Goal: Complete application form

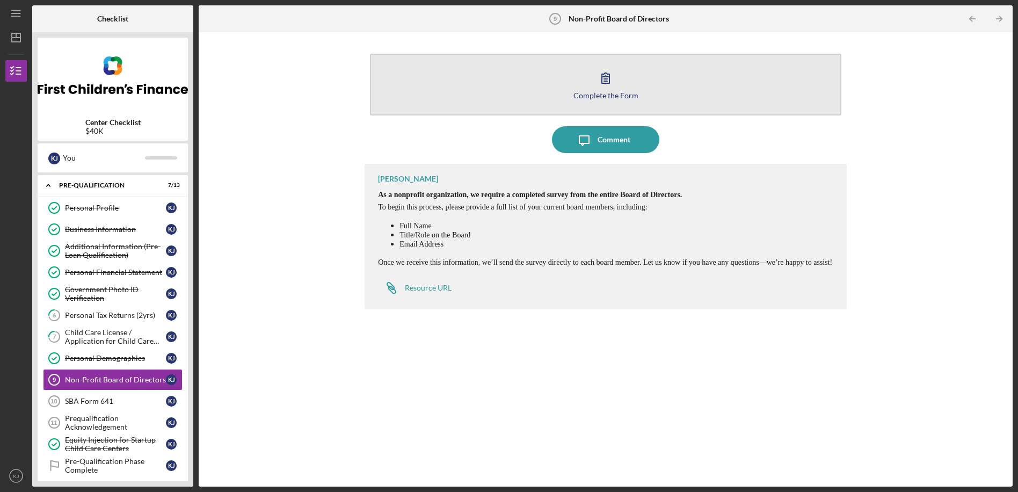
click at [606, 85] on icon "button" at bounding box center [605, 77] width 27 height 27
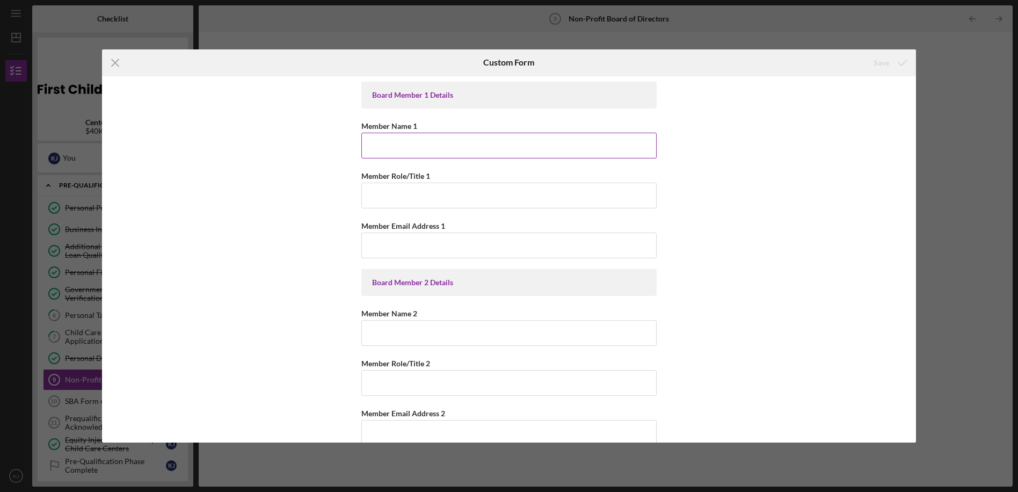
click at [424, 147] on input "Member Name 1" at bounding box center [508, 146] width 295 height 26
type input "[PERSON_NAME]"
type input "CEO"
type input "[EMAIL_ADDRESS][DOMAIN_NAME]"
type input "[PERSON_NAME]"
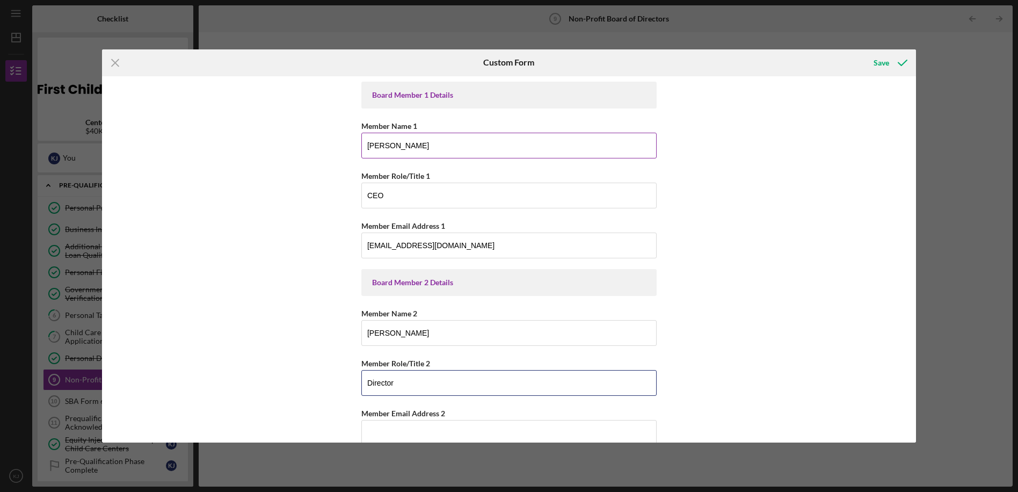
type input "Director"
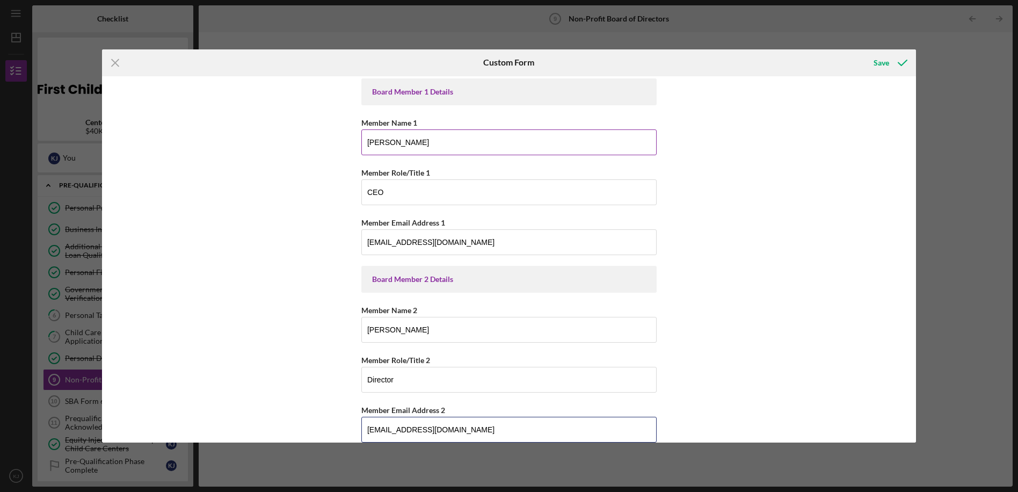
type input "[EMAIL_ADDRESS][DOMAIN_NAME]"
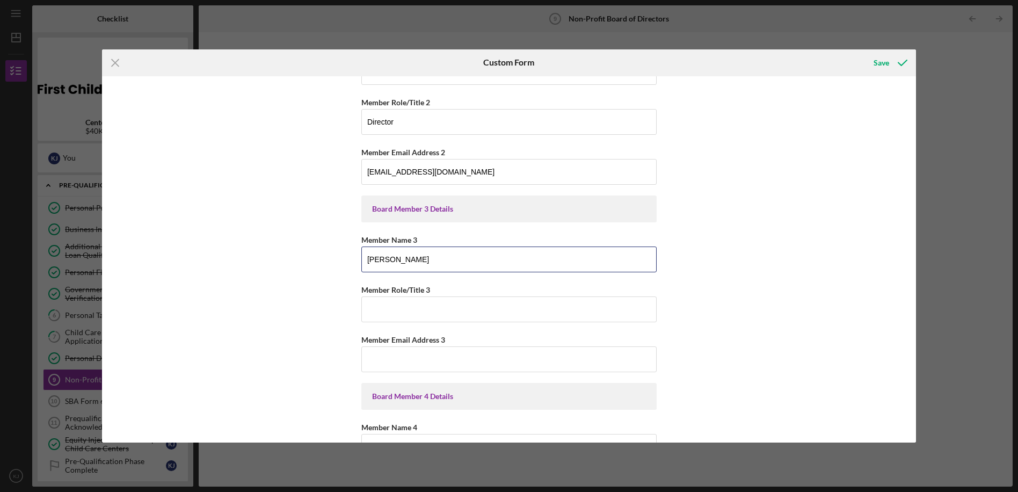
type input "[PERSON_NAME]"
type input "Accountant"
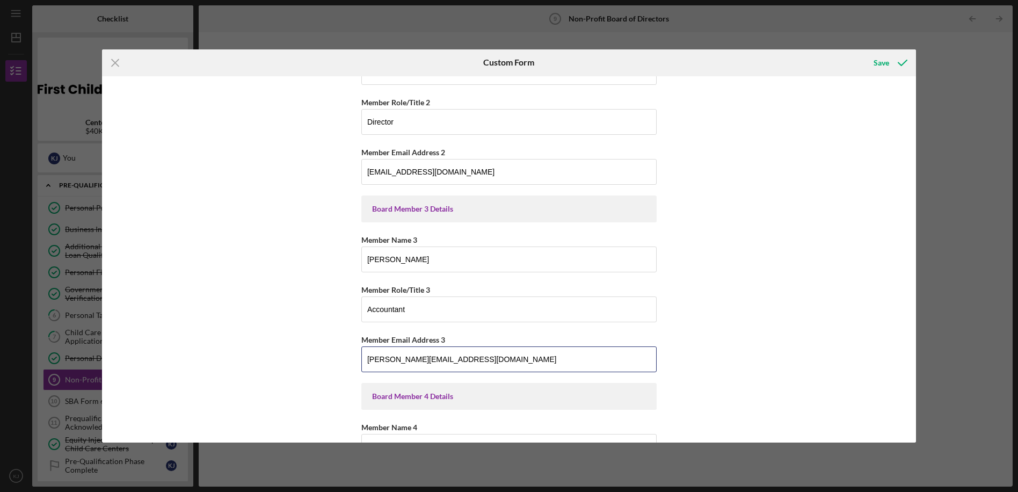
type input "[PERSON_NAME][EMAIL_ADDRESS][DOMAIN_NAME]"
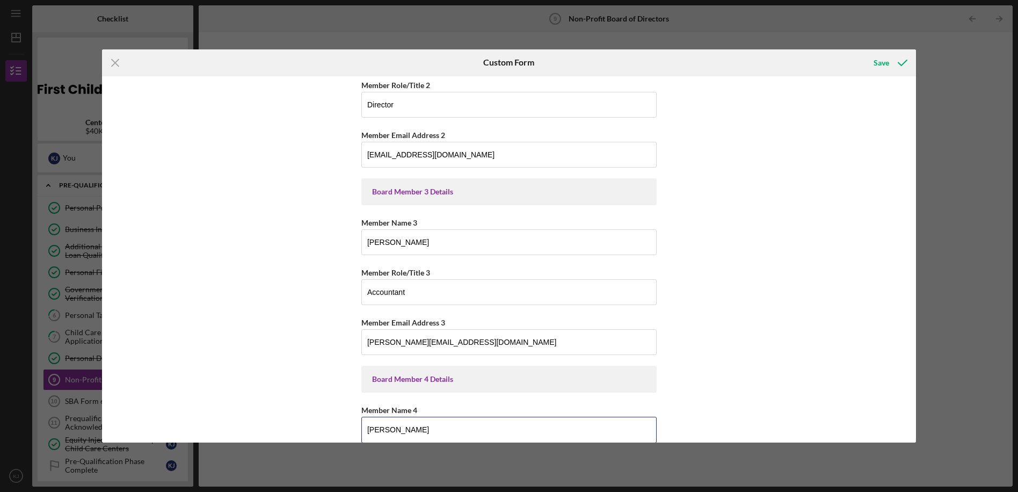
type input "[PERSON_NAME]"
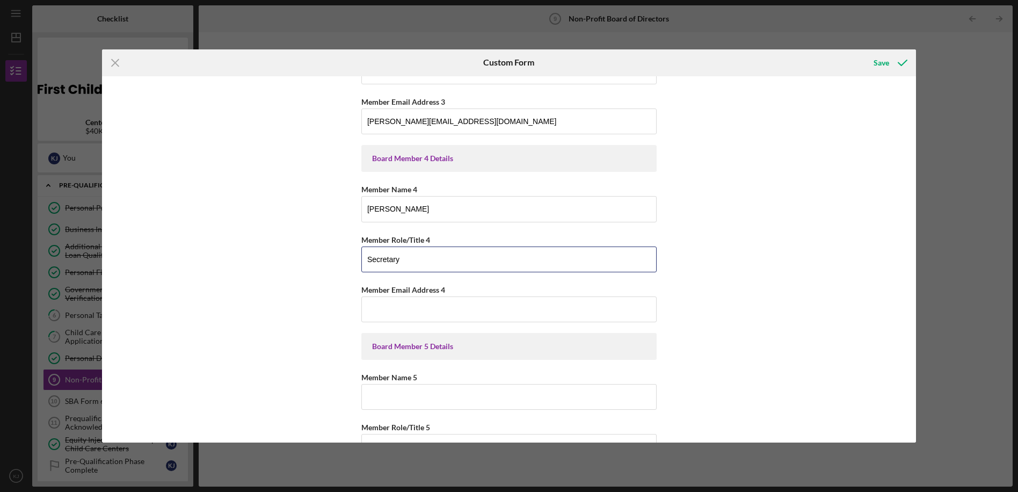
type input "Secretary"
type input "[EMAIL_ADDRESS][DOMAIN_NAME]"
type input "[PERSON_NAME]"
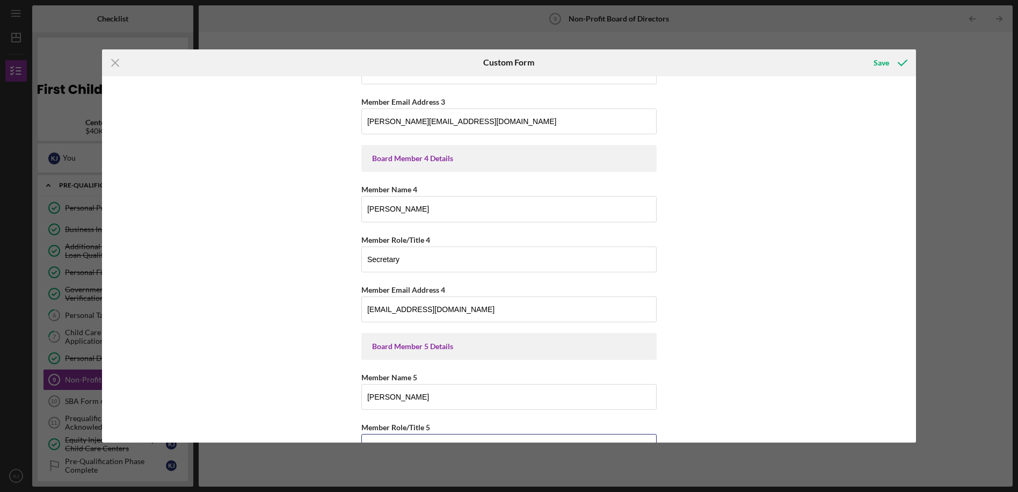
scroll to position [516, 0]
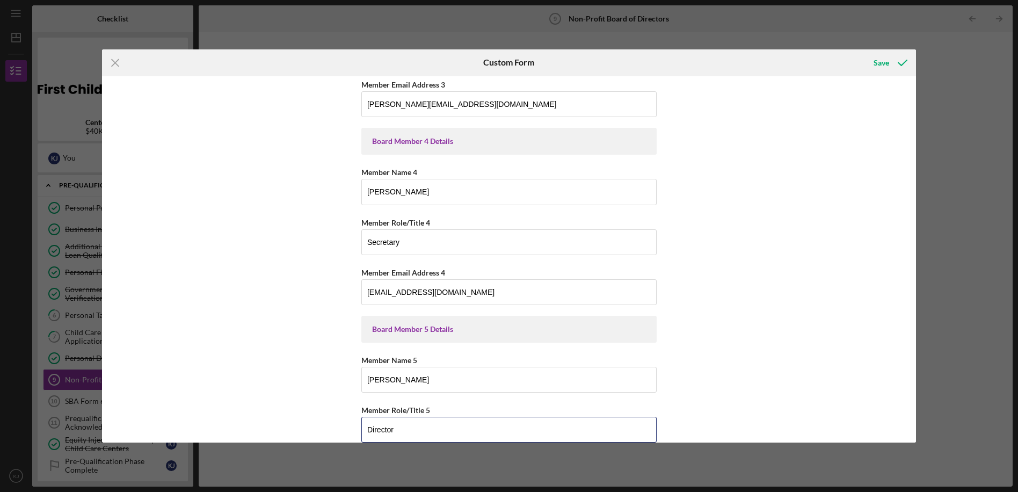
type input "Director"
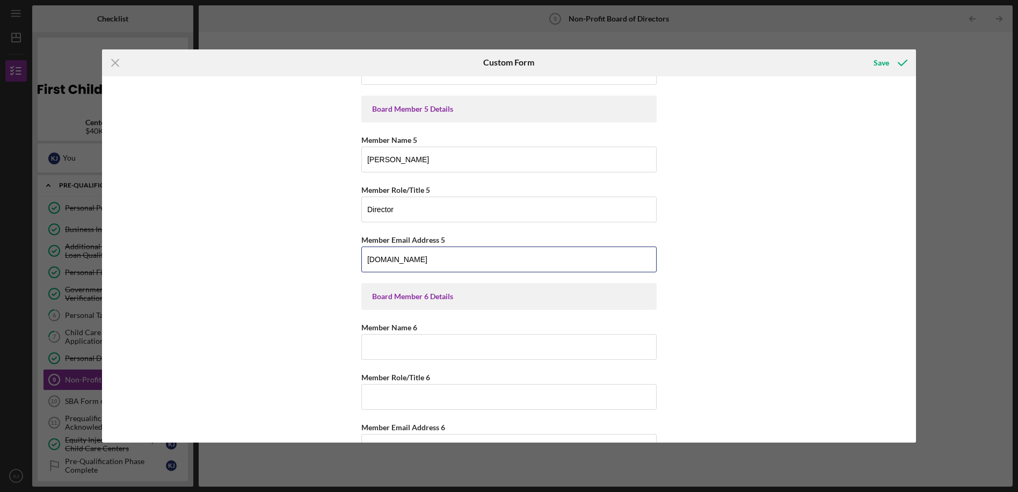
type input "[DOMAIN_NAME]"
type input "[PERSON_NAME]"
type input "Director"
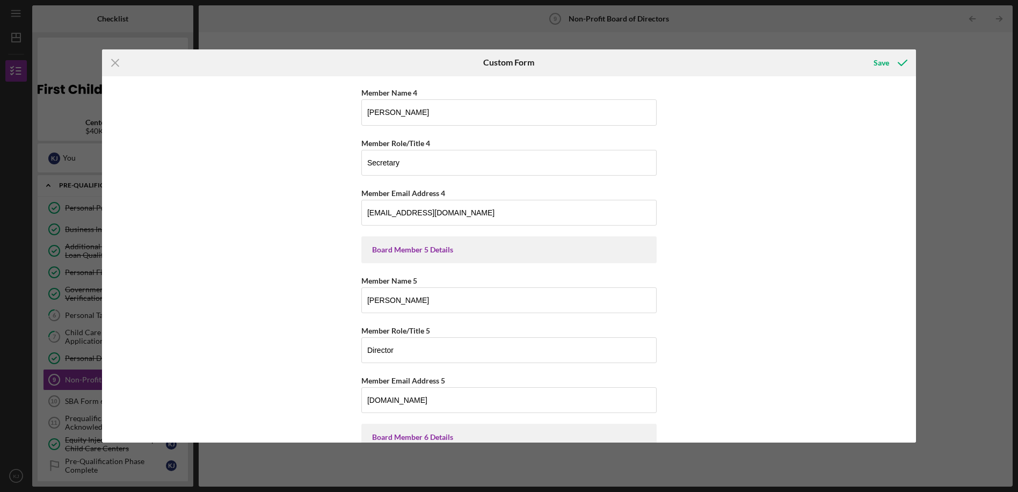
scroll to position [595, 0]
type input "[PERSON_NAME][EMAIL_ADDRESS][DOMAIN_NAME]"
click at [877, 60] on div "Save" at bounding box center [882, 62] width 16 height 21
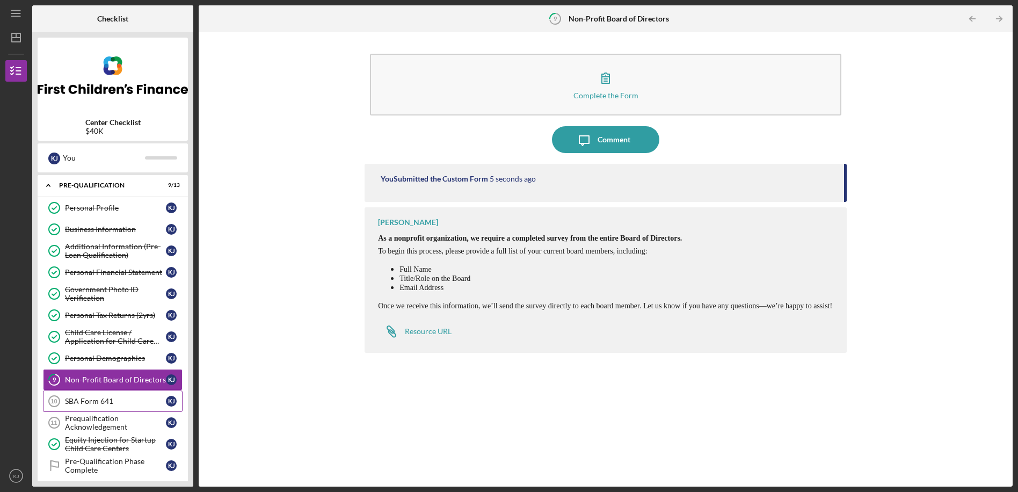
click at [98, 403] on div "SBA Form 641" at bounding box center [115, 401] width 101 height 9
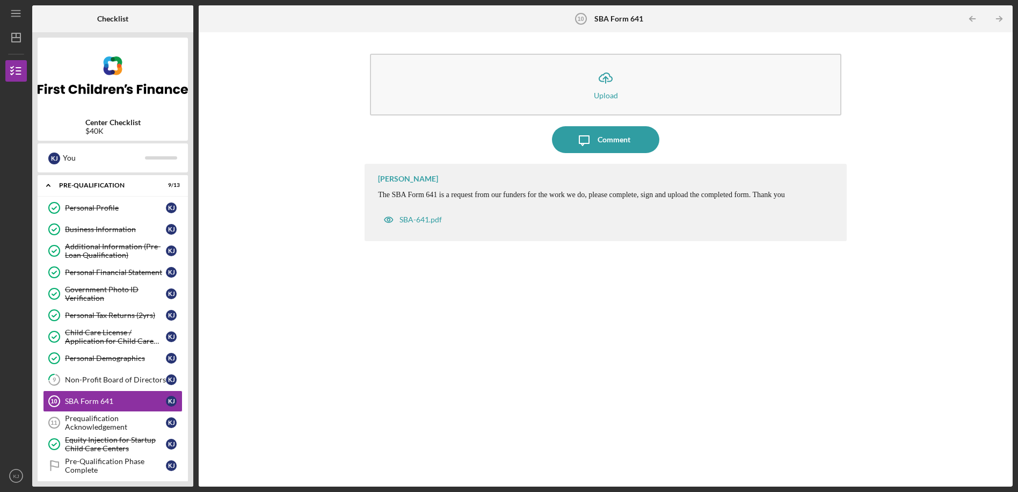
click at [618, 18] on b "SBA Form 641" at bounding box center [618, 18] width 49 height 9
click at [416, 221] on div "SBA-641.pdf" at bounding box center [421, 219] width 42 height 9
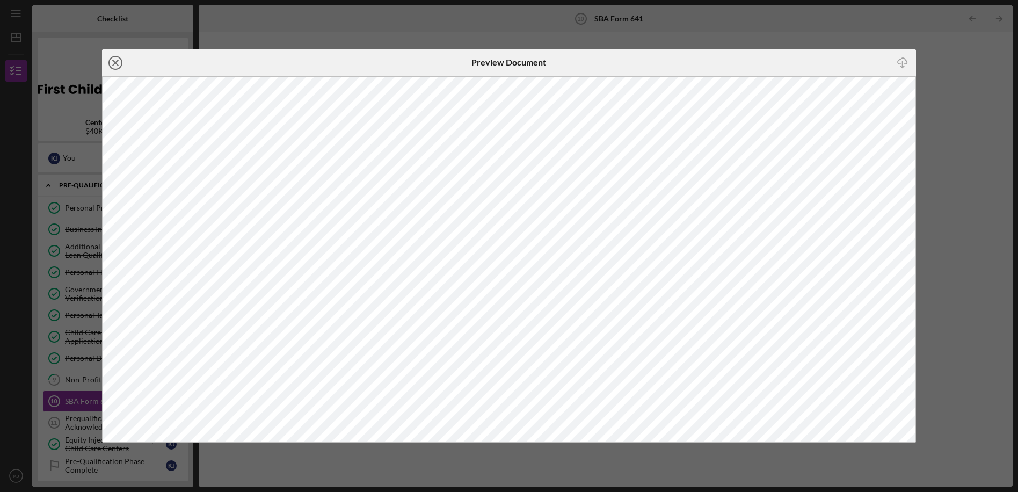
click at [118, 62] on icon "Icon/Close" at bounding box center [115, 62] width 27 height 27
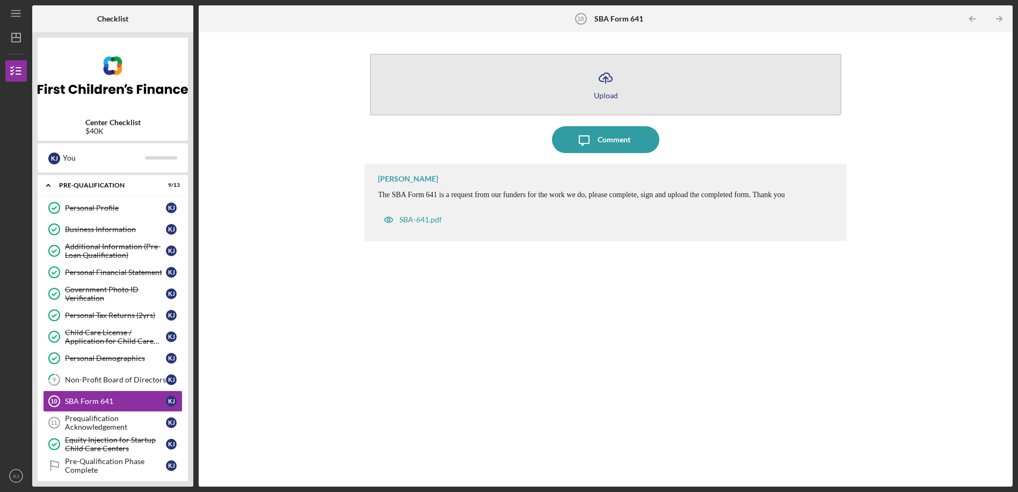
click at [603, 84] on icon "Icon/Upload" at bounding box center [605, 77] width 27 height 27
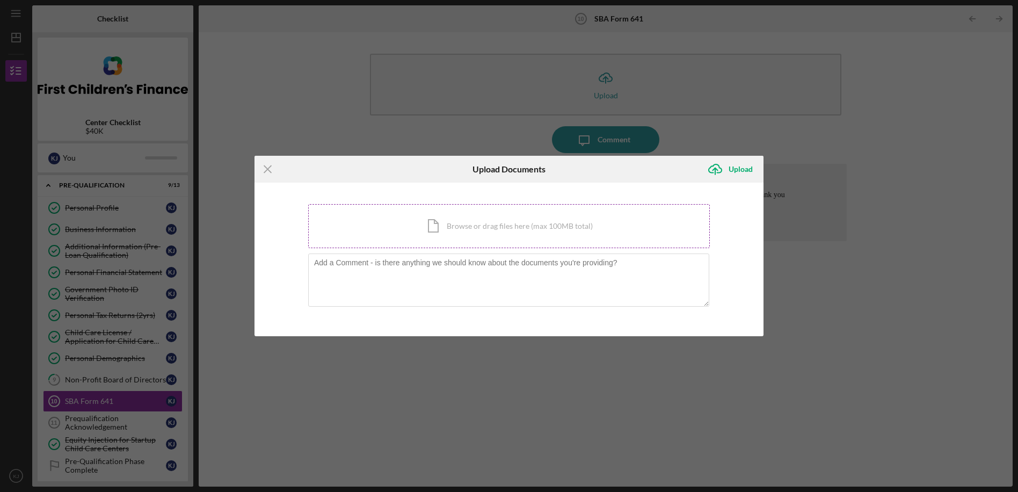
click at [474, 222] on div "Icon/Document Browse or drag files here (max 100MB total) Tap to choose files o…" at bounding box center [509, 226] width 402 height 44
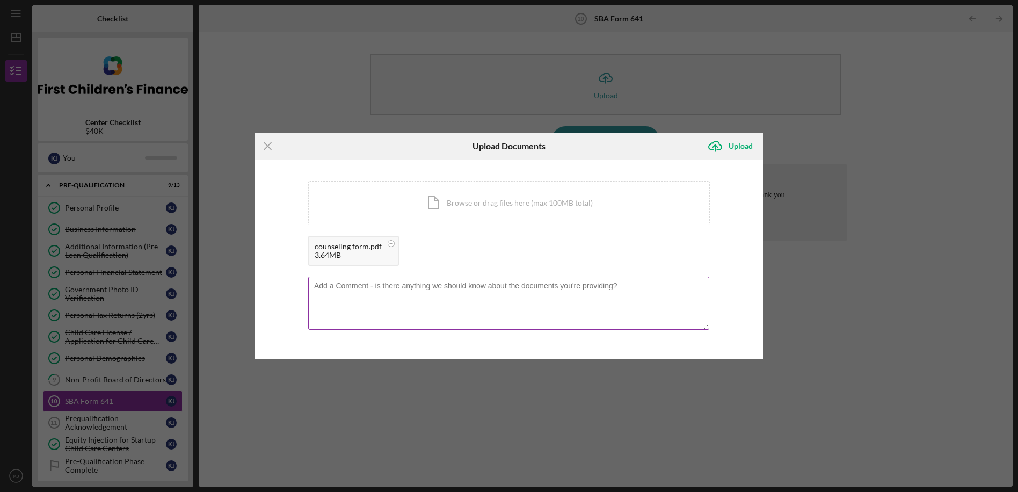
click at [374, 305] on textarea at bounding box center [508, 303] width 401 height 53
type textarea "I'm not sure if I need to complete page 2."
click at [738, 145] on div "Upload" at bounding box center [741, 145] width 24 height 21
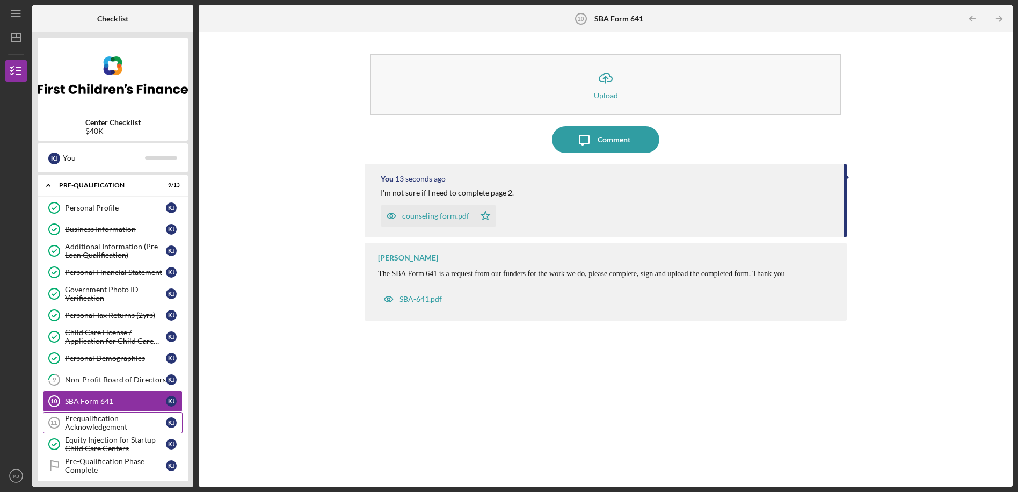
click at [104, 421] on div "Prequalification Acknowledgement" at bounding box center [115, 422] width 101 height 17
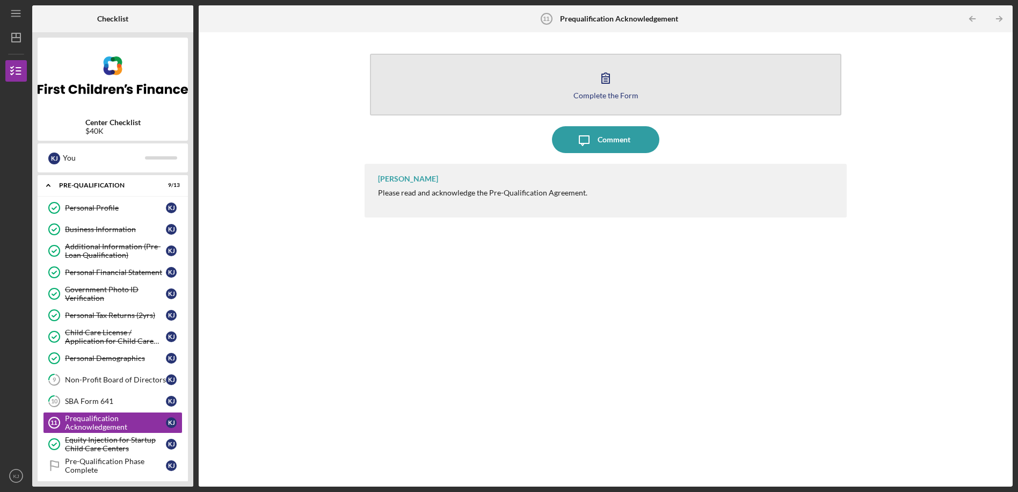
click at [601, 77] on icon "button" at bounding box center [605, 77] width 27 height 27
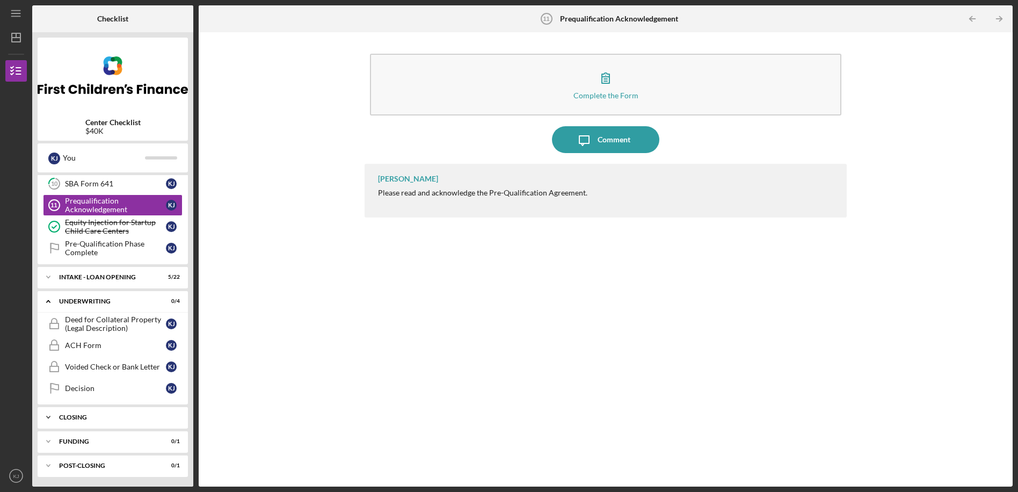
scroll to position [219, 0]
